Goal: Find specific page/section: Find specific page/section

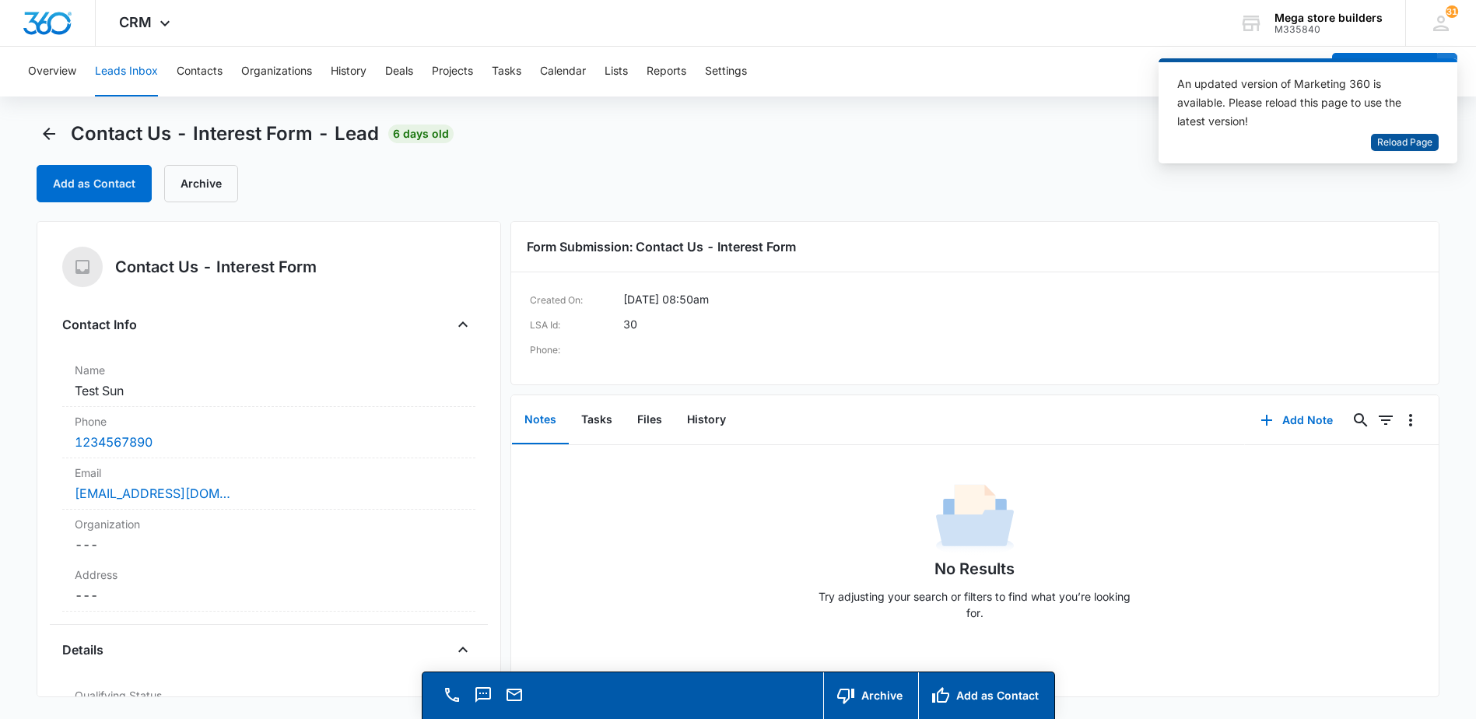
click at [1426, 143] on span "Reload Page" at bounding box center [1404, 142] width 55 height 15
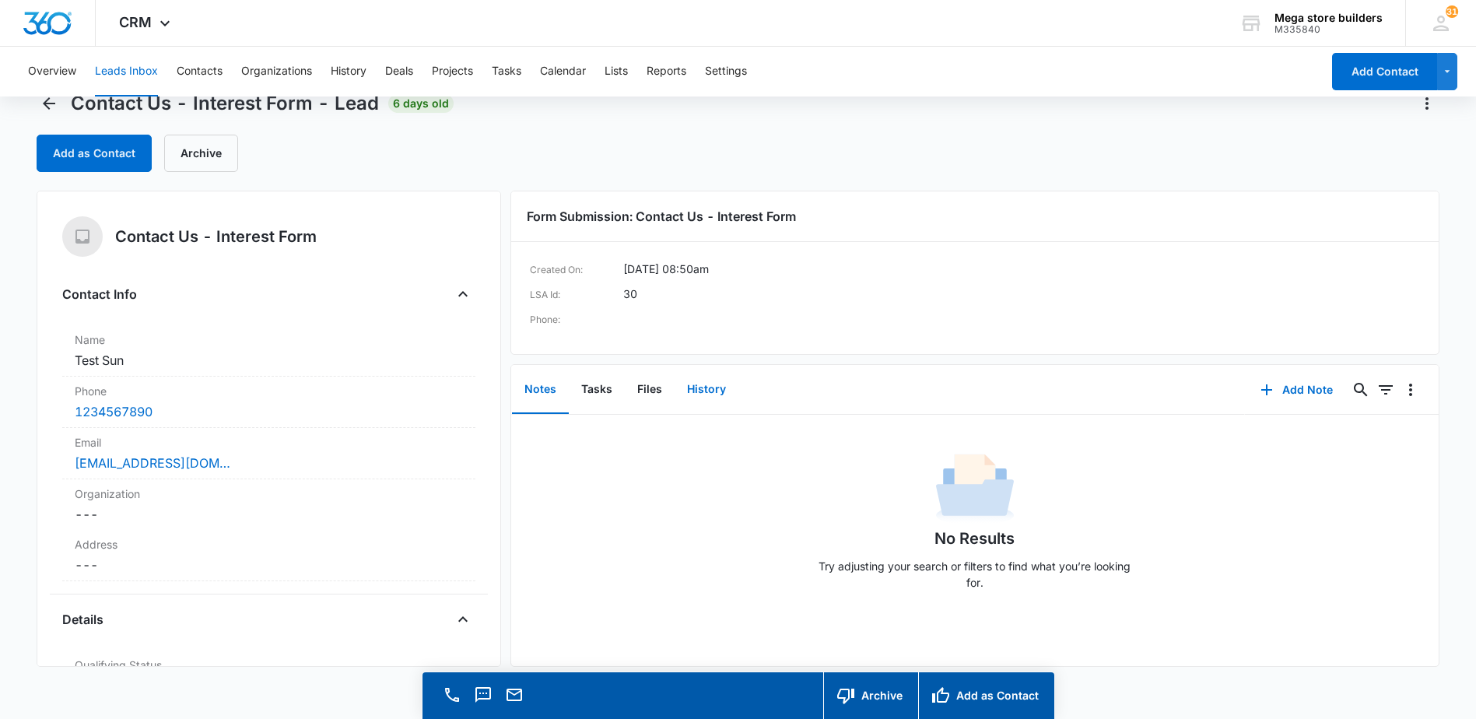
scroll to position [44, 0]
